Goal: Task Accomplishment & Management: Use online tool/utility

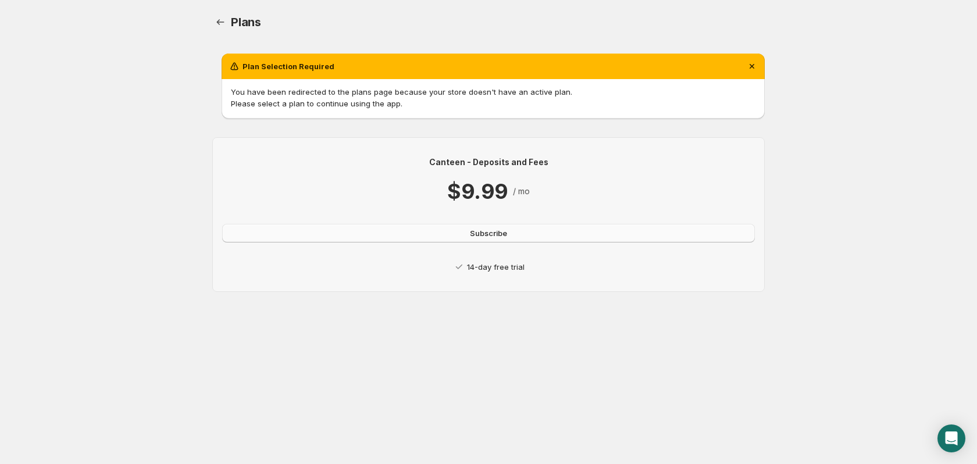
click at [360, 233] on button "Subscribe" at bounding box center [488, 233] width 533 height 19
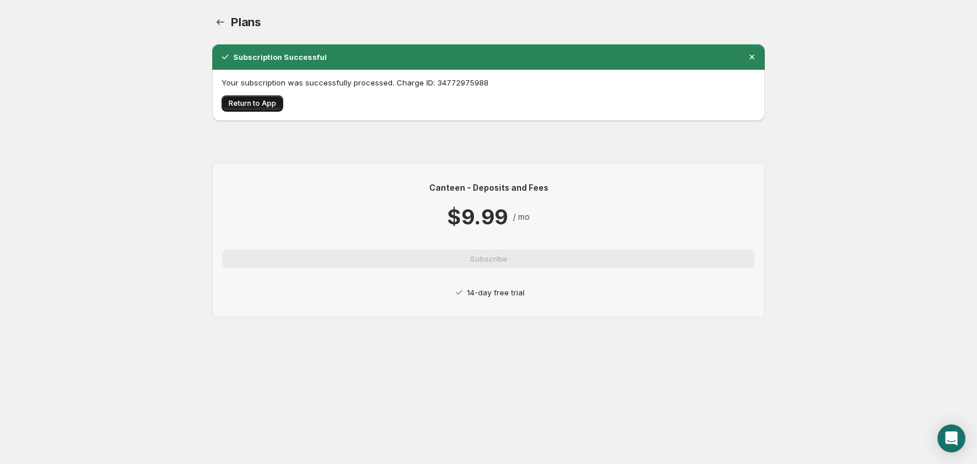
click at [250, 105] on span "Return to App" at bounding box center [253, 103] width 48 height 9
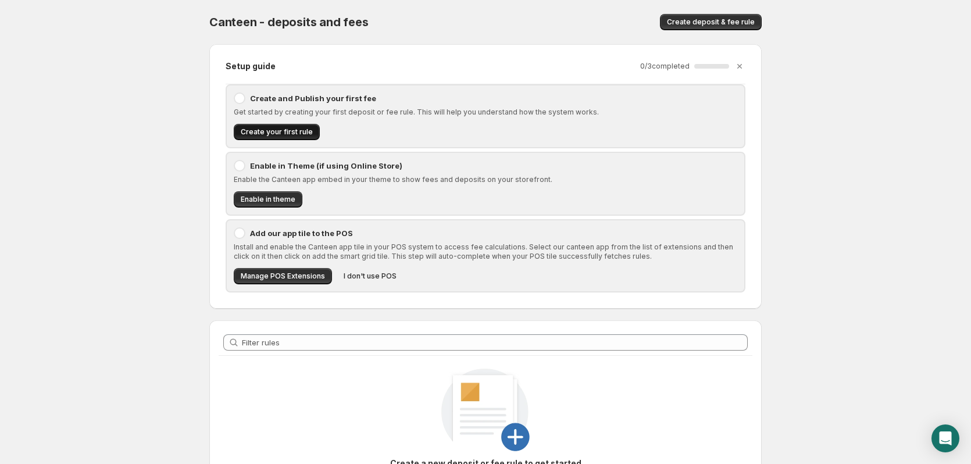
click at [297, 137] on button "Create your first rule" at bounding box center [277, 132] width 86 height 16
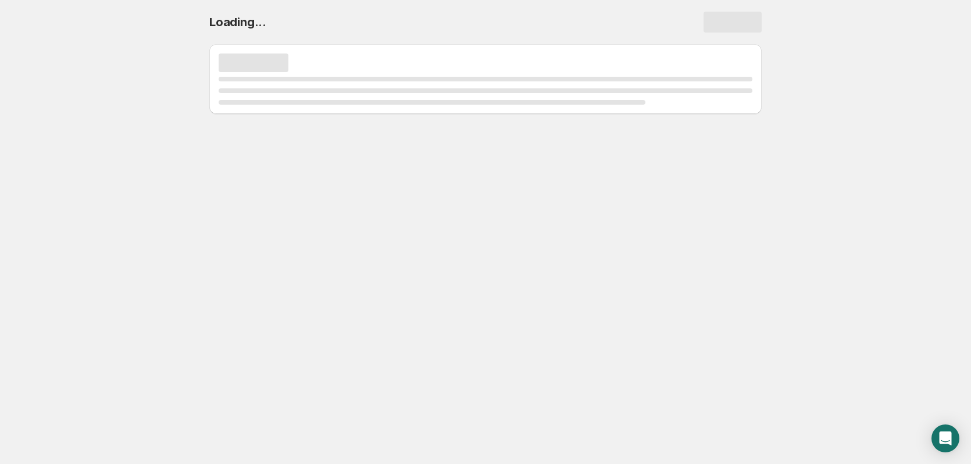
select select "deactive"
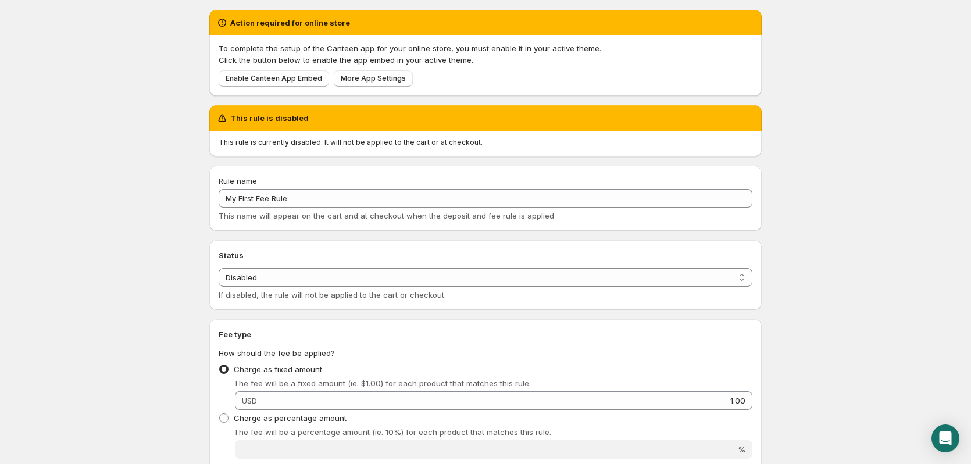
scroll to position [35, 0]
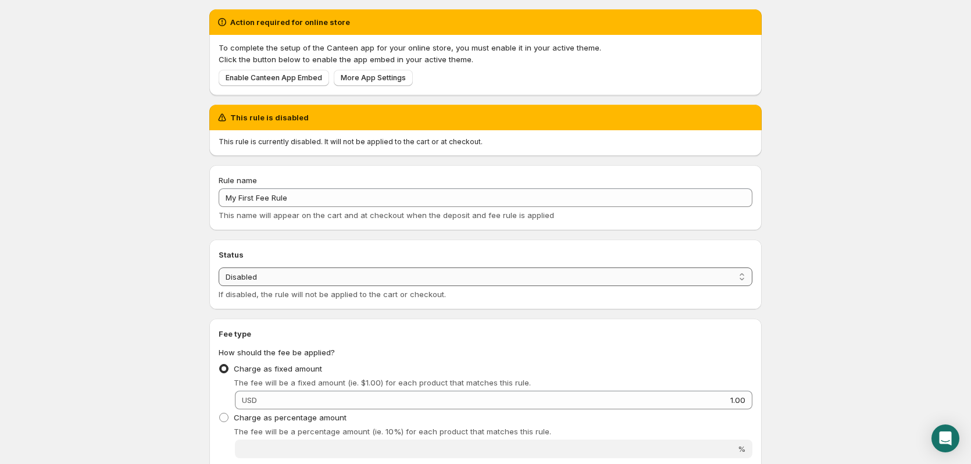
click at [294, 279] on select "Enabled Disabled" at bounding box center [486, 276] width 534 height 19
click at [167, 294] on body "Home Help My First Fee Rule. This page is ready My First Fee Rule Preview More …" at bounding box center [485, 197] width 971 height 464
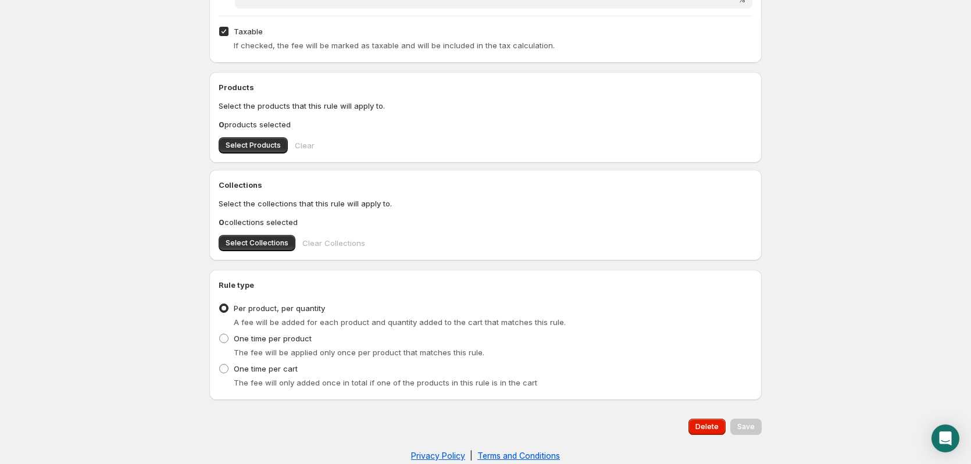
scroll to position [489, 0]
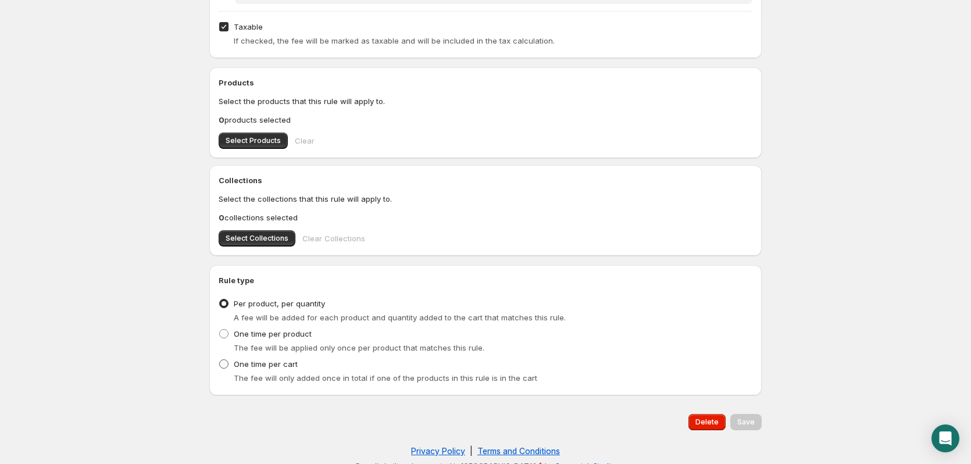
click at [223, 365] on span at bounding box center [223, 363] width 9 height 9
click at [220, 360] on input "One time per cart" at bounding box center [219, 359] width 1 height 1
radio input "true"
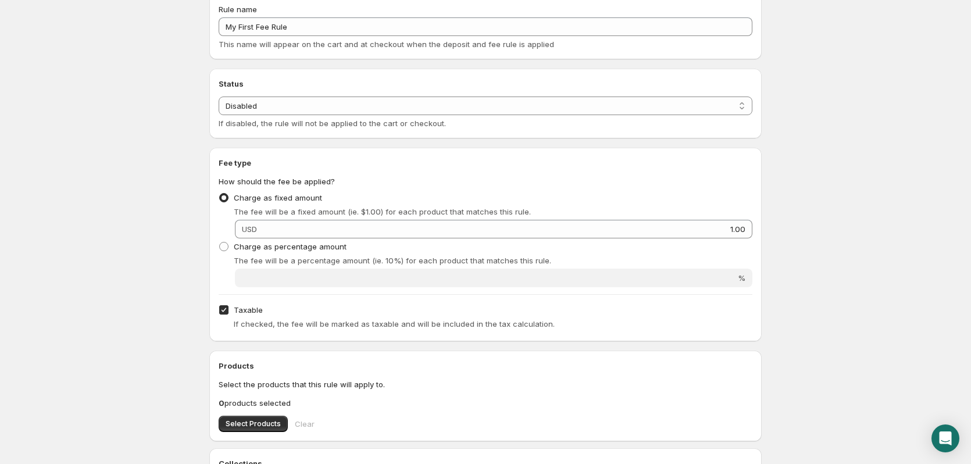
scroll to position [206, 0]
click at [224, 249] on span at bounding box center [223, 246] width 9 height 9
click at [220, 242] on input "Charge as percentage amount" at bounding box center [219, 242] width 1 height 1
radio input "true"
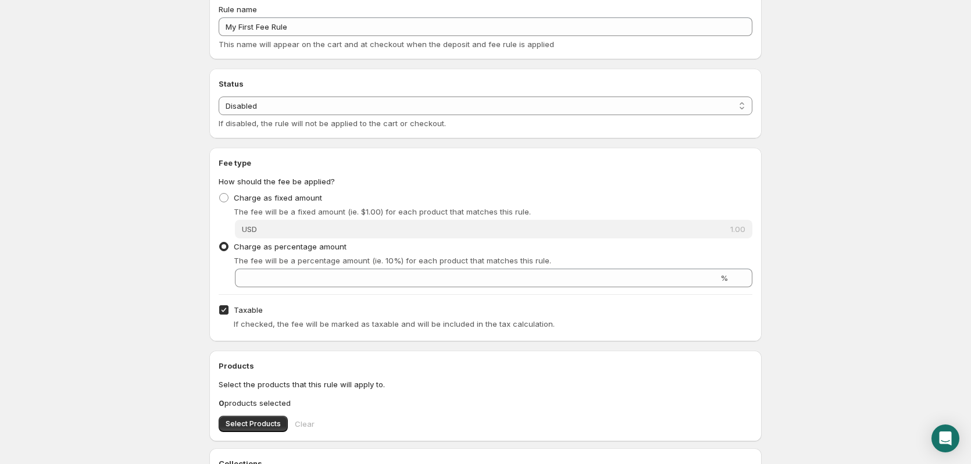
click at [222, 312] on input "Taxable" at bounding box center [223, 309] width 9 height 9
checkbox input "false"
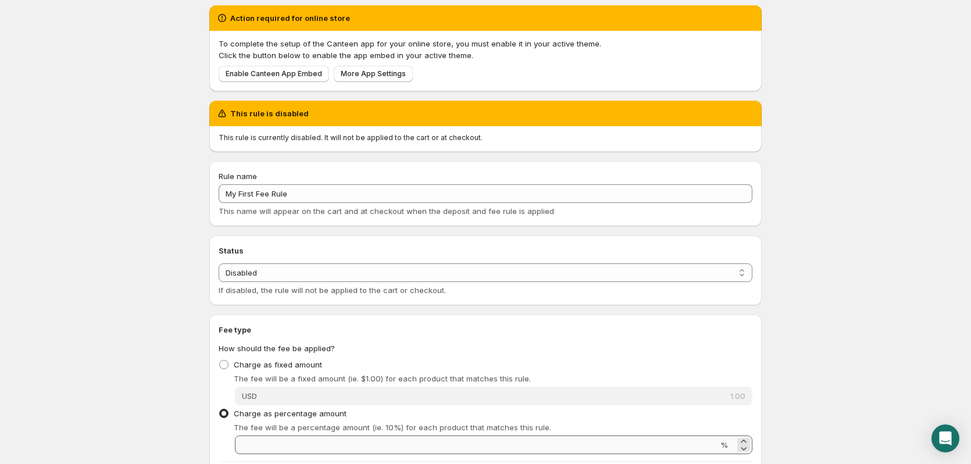
scroll to position [36, 0]
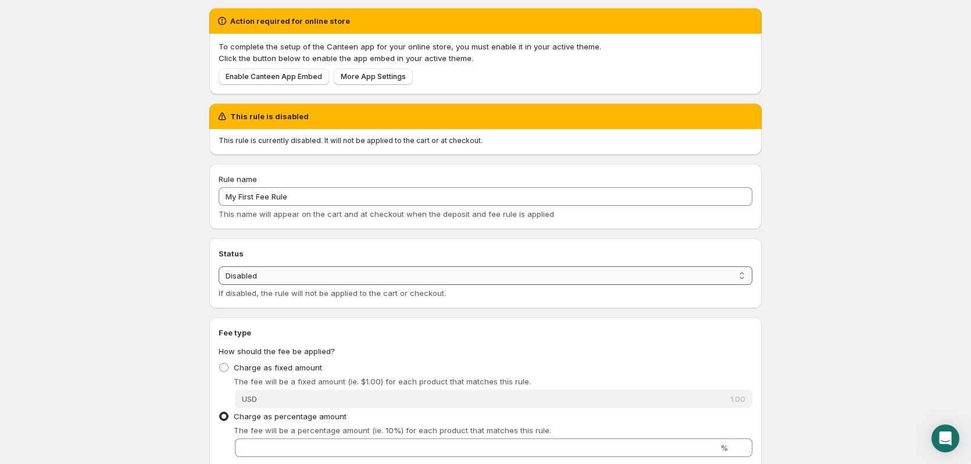
click at [344, 277] on select "Enabled Disabled" at bounding box center [486, 275] width 534 height 19
select select "active"
click at [219, 266] on select "Enabled Disabled" at bounding box center [486, 275] width 534 height 19
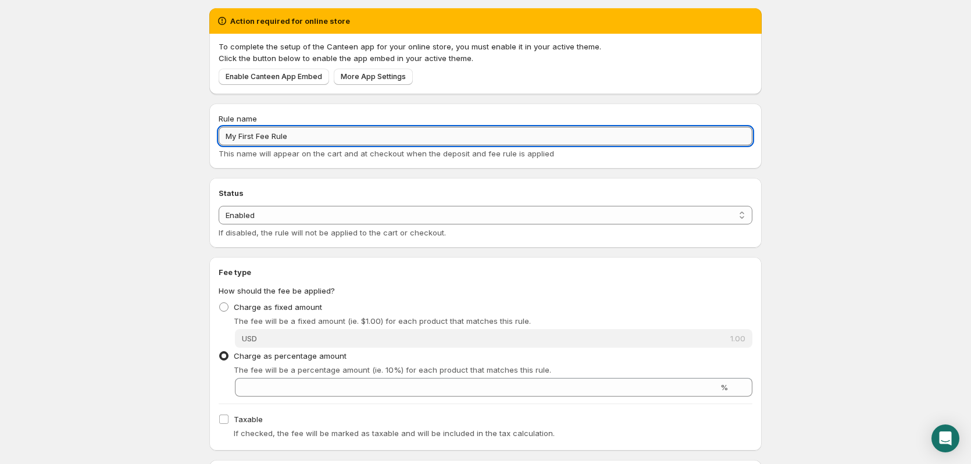
click at [292, 133] on input "My First Fee Rule" at bounding box center [486, 136] width 534 height 19
drag, startPoint x: 292, startPoint y: 133, endPoint x: 226, endPoint y: 134, distance: 65.7
click at [226, 134] on input "My First Fee Rule" at bounding box center [486, 136] width 534 height 19
type input "c"
click at [263, 141] on input "Co" at bounding box center [486, 136] width 534 height 19
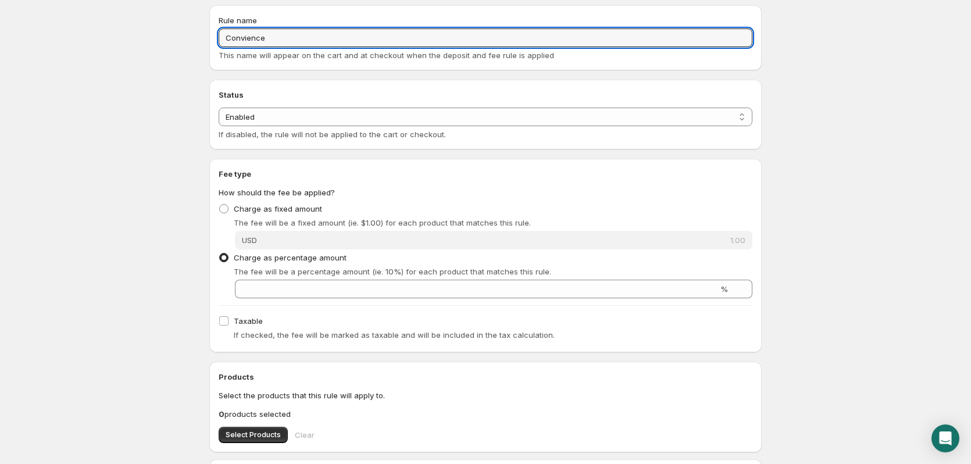
scroll to position [135, 0]
type input "Convience"
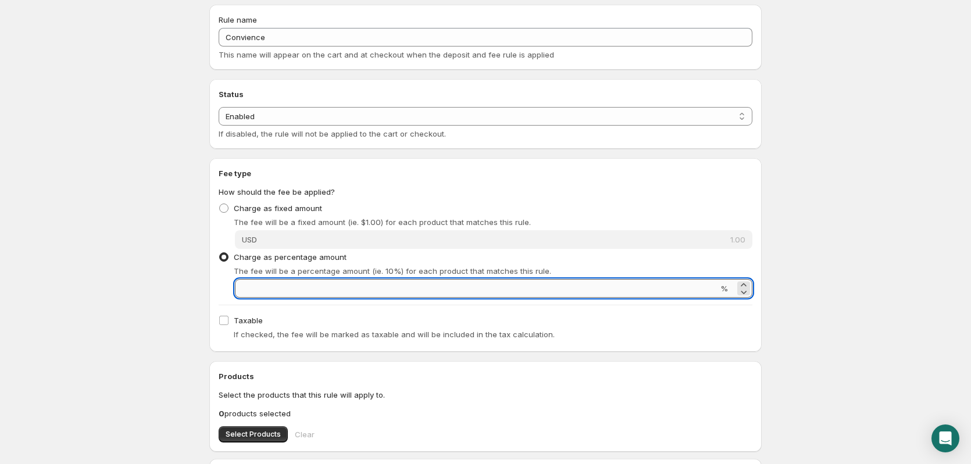
click at [277, 288] on input "Percentage amount" at bounding box center [476, 288] width 483 height 19
type input "3"
click at [157, 266] on body "Home Help Convience. This page is ready Convience Preview More actions Preview …" at bounding box center [485, 97] width 971 height 464
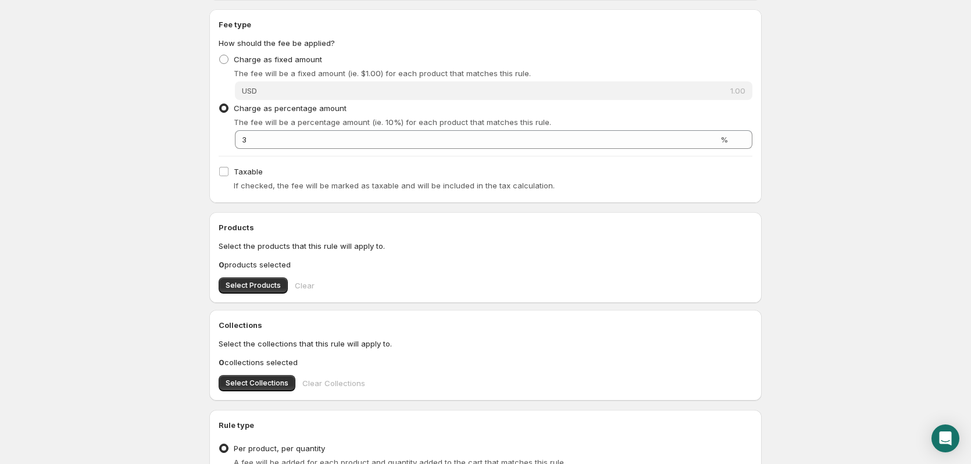
scroll to position [441, 0]
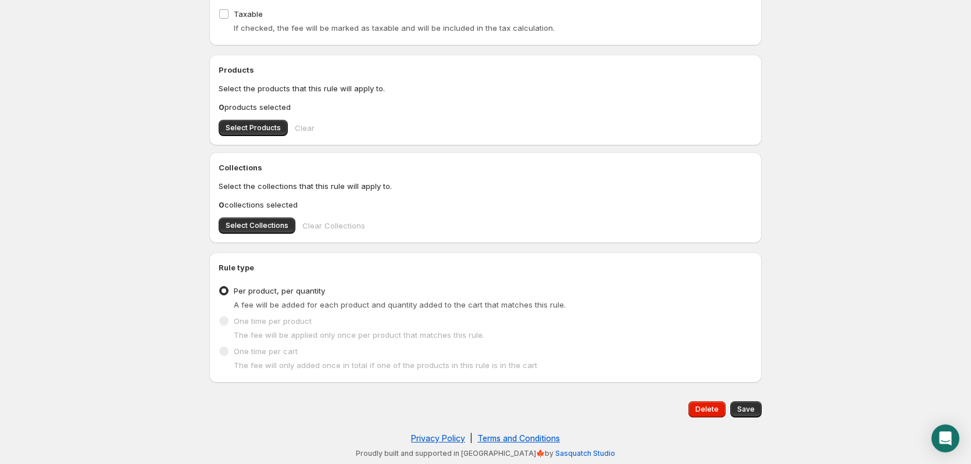
click at [224, 354] on span at bounding box center [223, 351] width 9 height 9
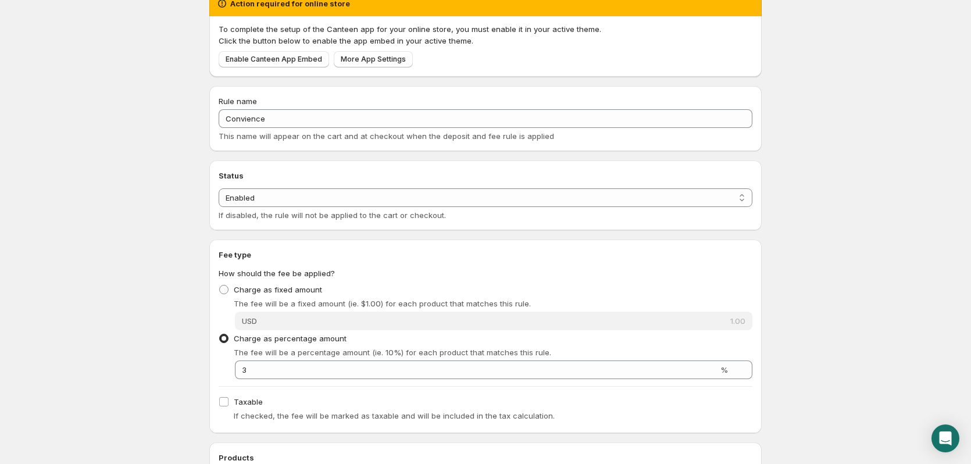
scroll to position [0, 0]
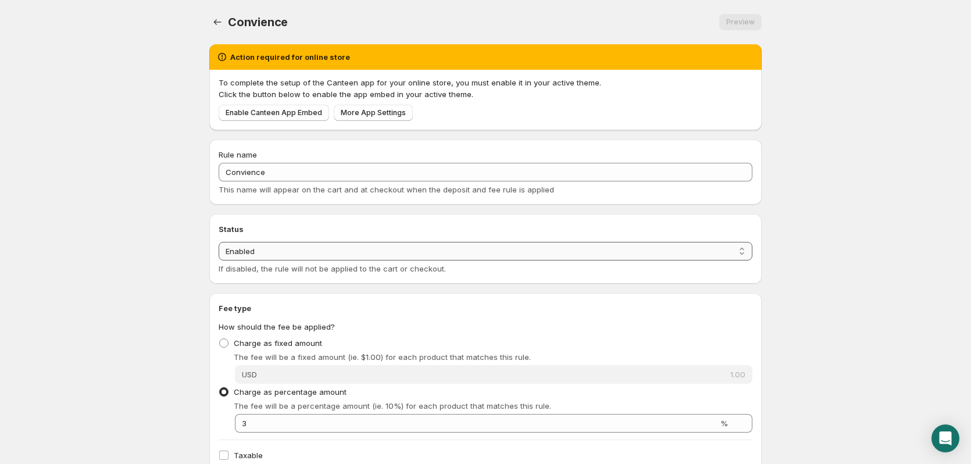
click at [375, 251] on select "Enabled Disabled" at bounding box center [486, 251] width 534 height 19
select select "deactive"
click at [219, 261] on select "Enabled Disabled" at bounding box center [486, 251] width 534 height 19
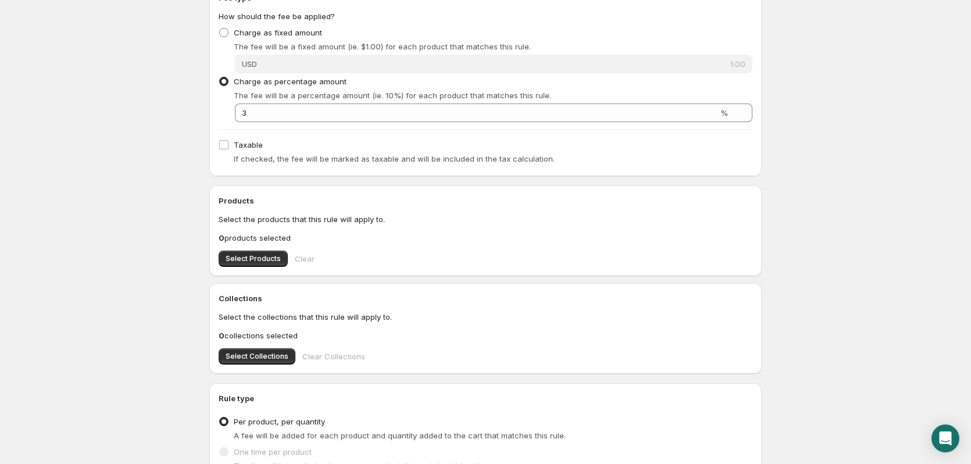
scroll to position [502, 0]
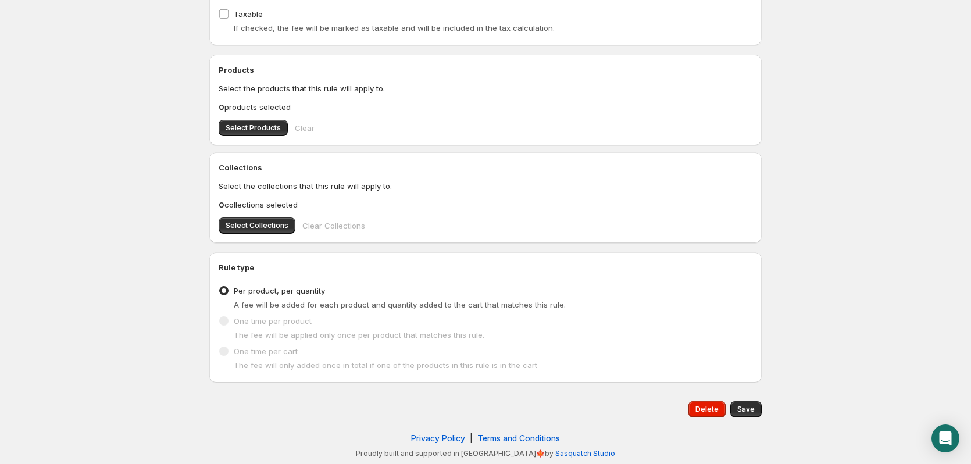
click at [223, 326] on span at bounding box center [224, 321] width 10 height 10
click at [223, 352] on span at bounding box center [223, 351] width 9 height 9
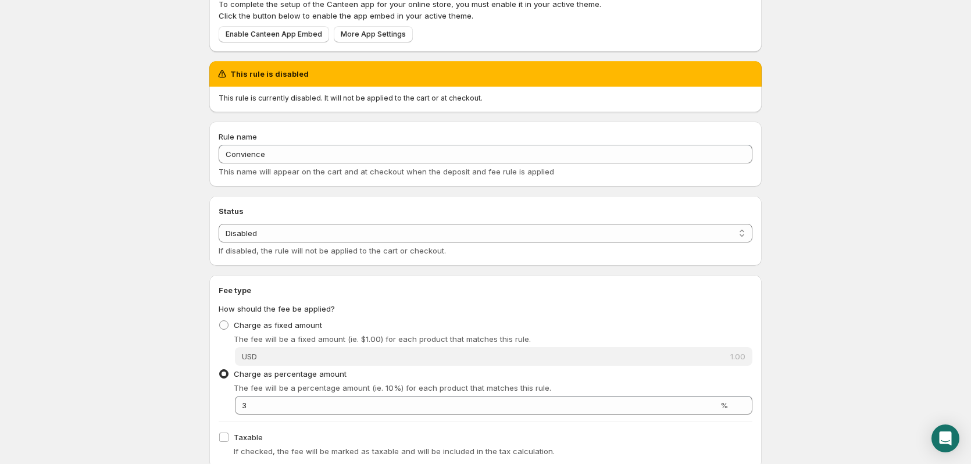
scroll to position [0, 0]
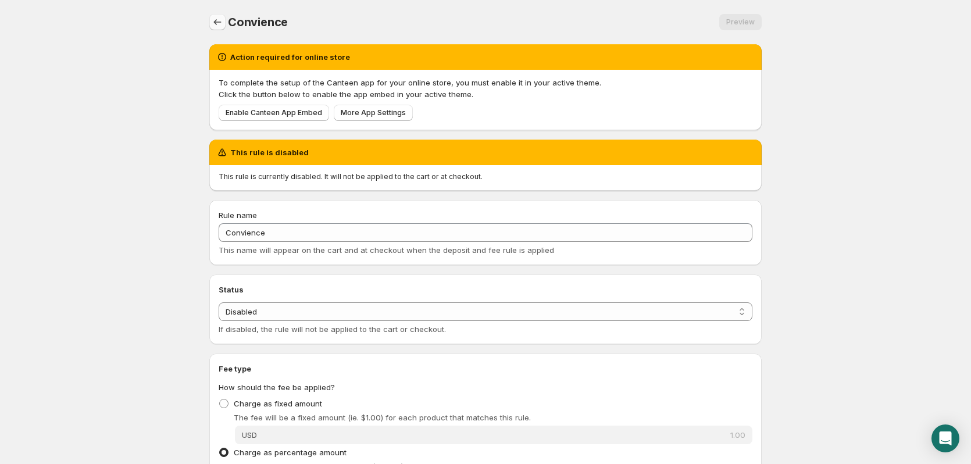
click at [217, 23] on icon "Settings" at bounding box center [218, 22] width 12 height 12
type input "My First Fee Rule"
radio input "true"
type input "1"
checkbox input "true"
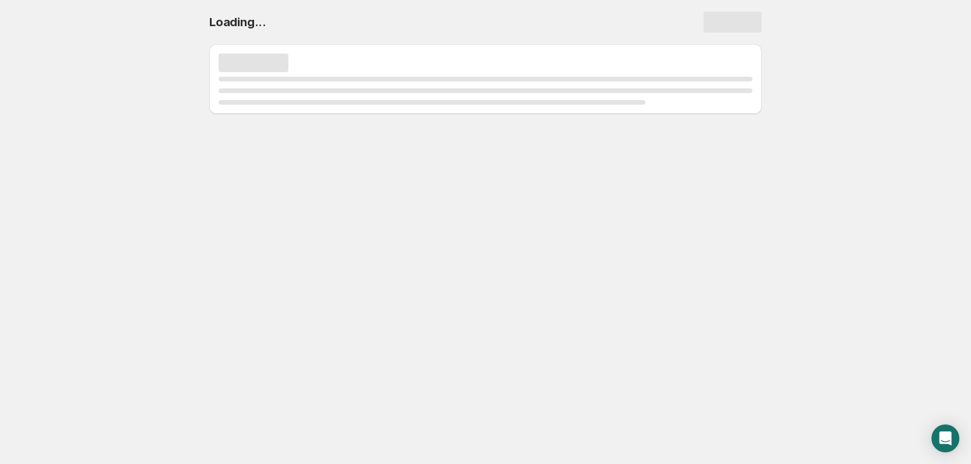
select select "deactive"
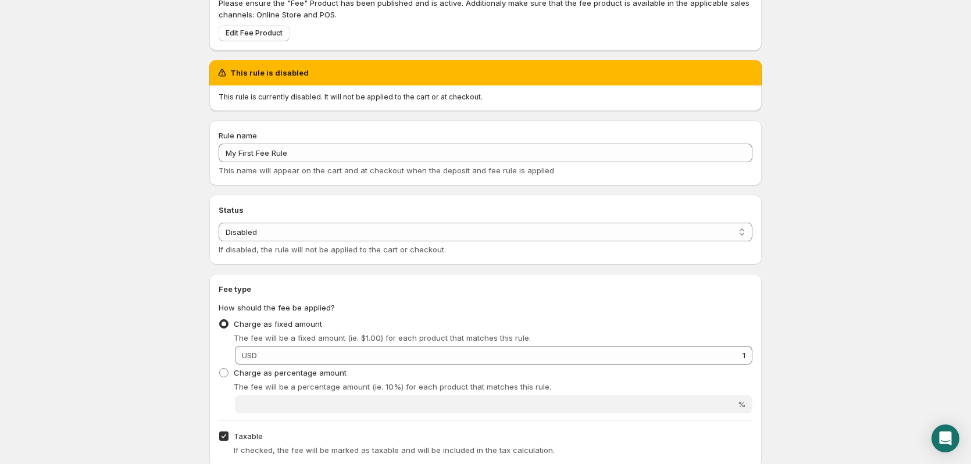
scroll to position [176, 0]
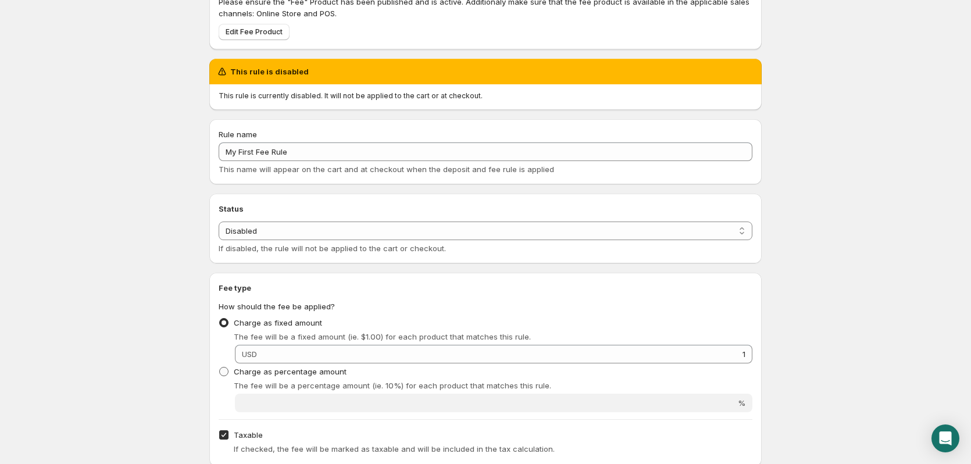
click at [222, 370] on span at bounding box center [223, 371] width 9 height 9
click at [220, 368] on input "Charge as percentage amount" at bounding box center [219, 367] width 1 height 1
radio input "true"
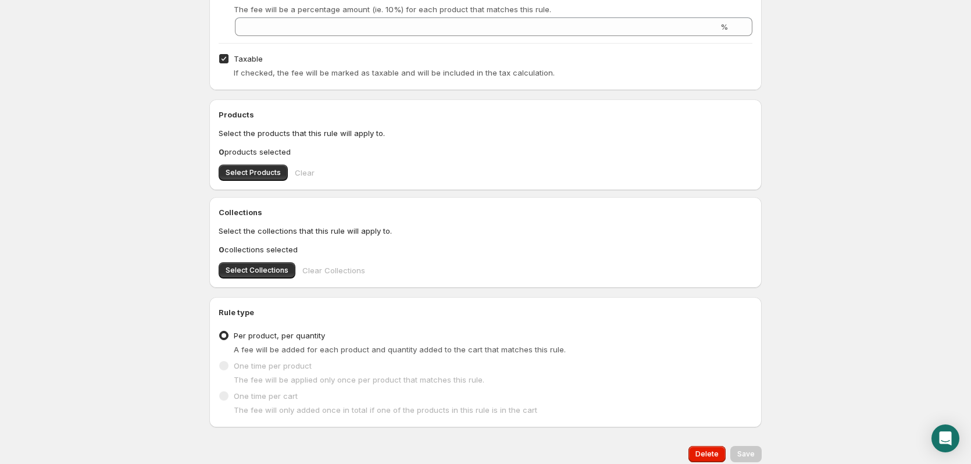
scroll to position [553, 0]
click at [223, 60] on input "Taxable" at bounding box center [223, 57] width 9 height 9
checkbox input "false"
click at [224, 398] on span at bounding box center [223, 395] width 9 height 9
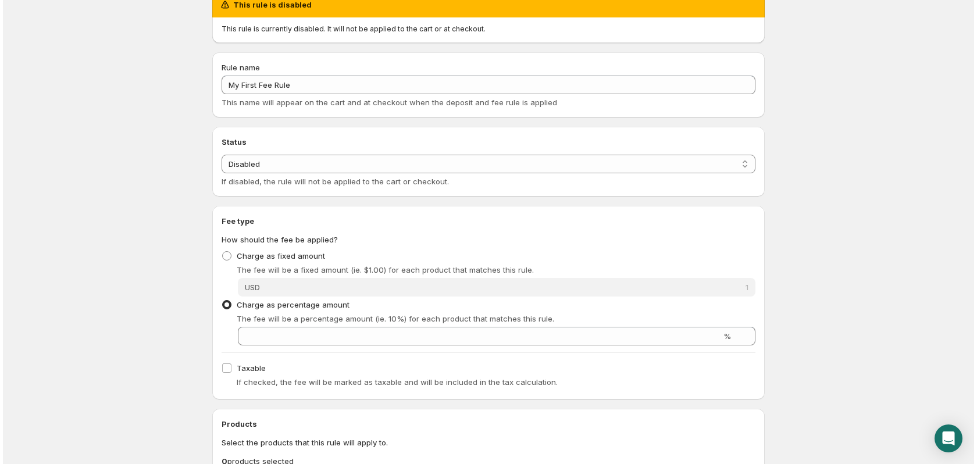
scroll to position [0, 0]
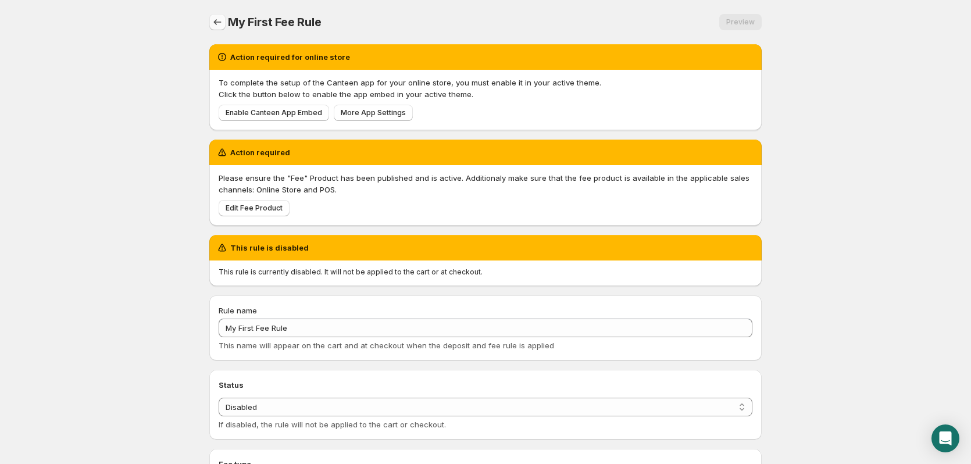
click at [215, 24] on icon "Settings" at bounding box center [218, 22] width 12 height 12
radio input "true"
checkbox input "true"
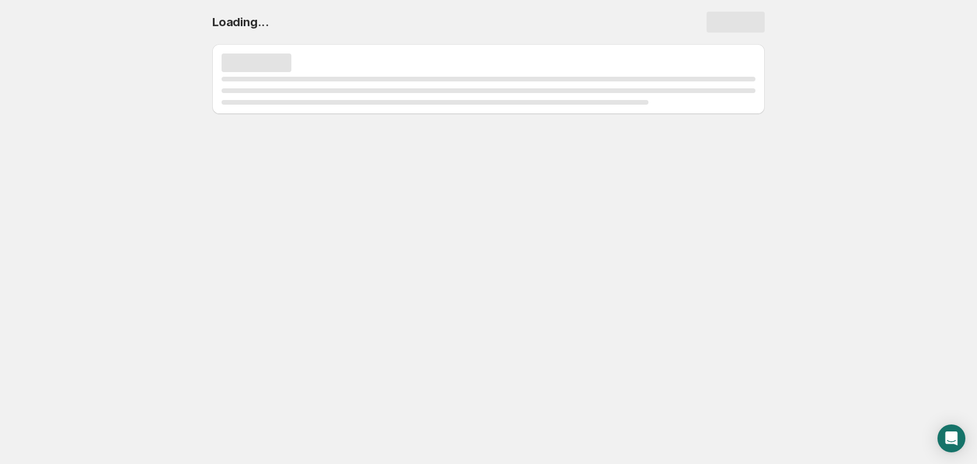
select select "deactive"
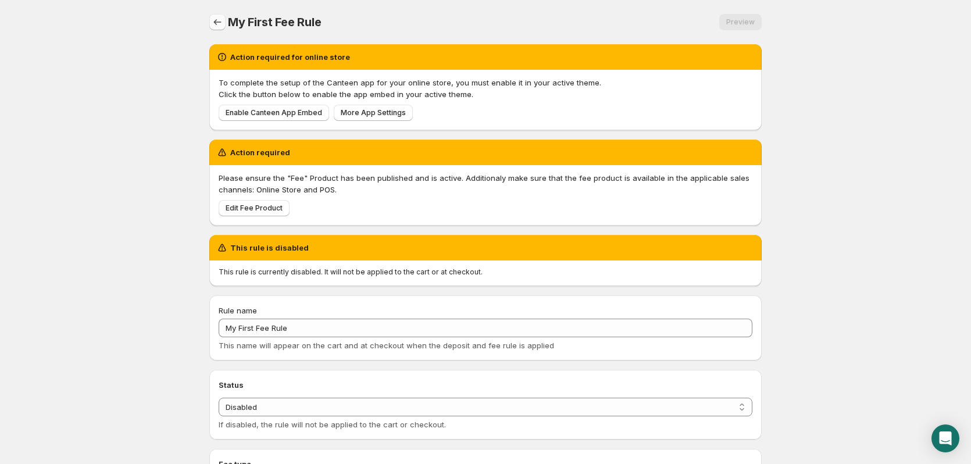
click at [215, 24] on icon "Settings" at bounding box center [218, 22] width 12 height 12
